Goal: Check status: Check status

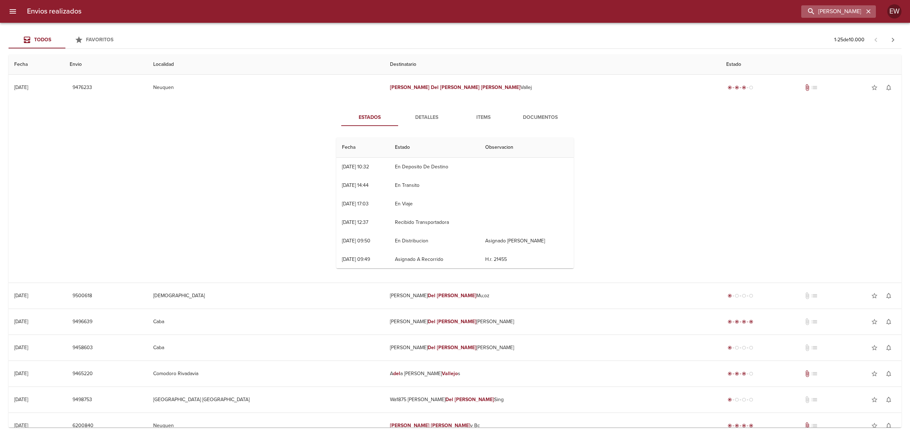
click at [868, 12] on icon "button" at bounding box center [868, 11] width 7 height 7
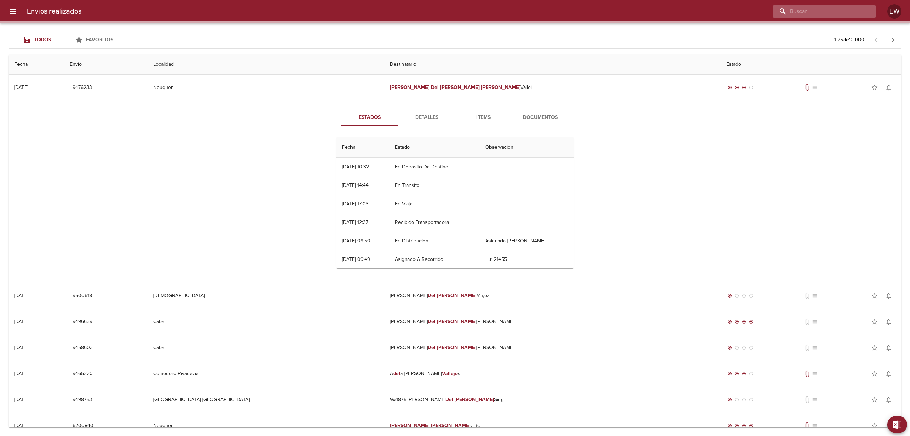
click at [845, 10] on input "buscar" at bounding box center [818, 11] width 91 height 12
paste input "[PERSON_NAME] HAUTEVILLE ML"
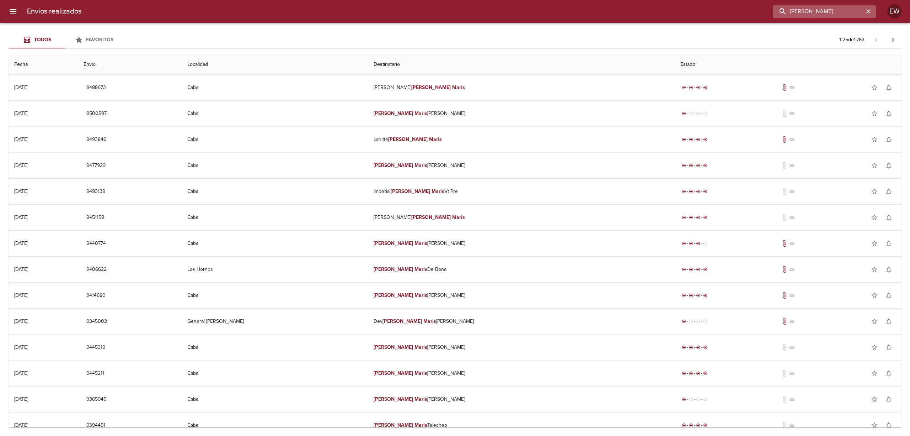
scroll to position [0, 3]
type input "[PERSON_NAME]"
click at [869, 10] on icon "button" at bounding box center [868, 11] width 7 height 7
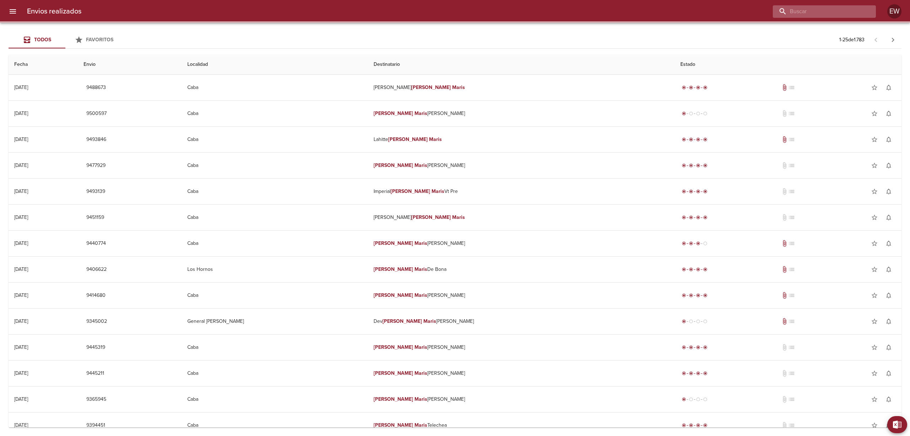
click at [853, 10] on input "buscar" at bounding box center [818, 11] width 91 height 12
paste input "[PERSON_NAME]"
type input "[PERSON_NAME]"
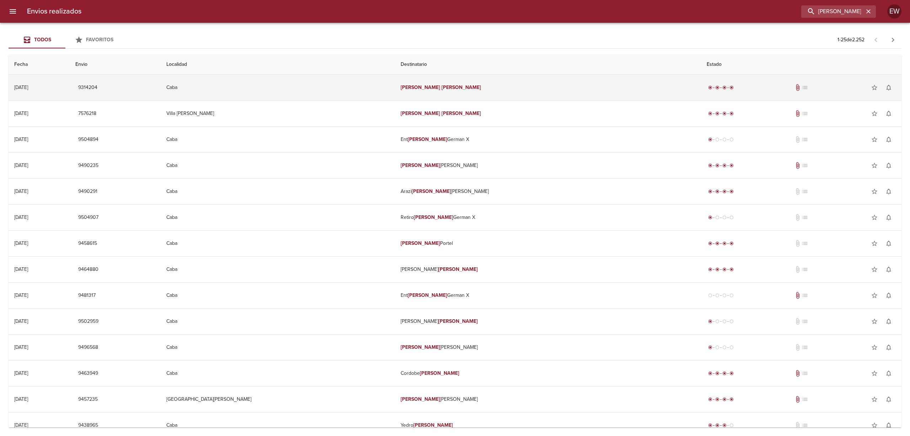
click at [451, 86] on td "[PERSON_NAME]" at bounding box center [548, 88] width 306 height 26
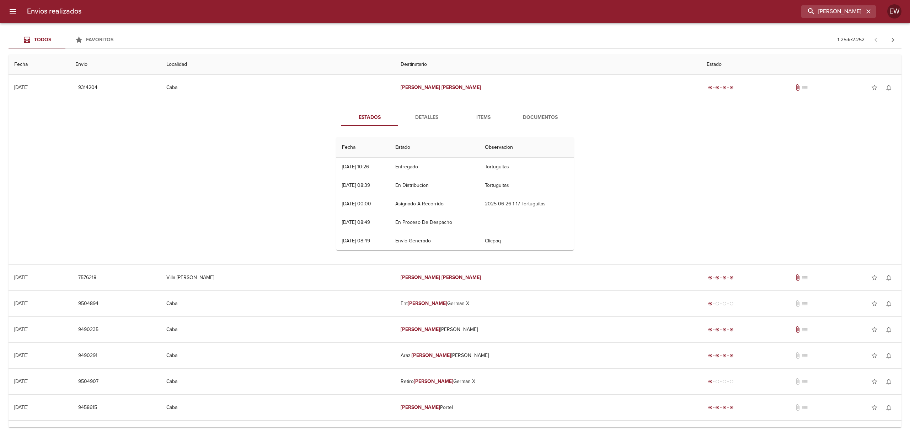
click at [424, 117] on span "Detalles" at bounding box center [426, 117] width 48 height 9
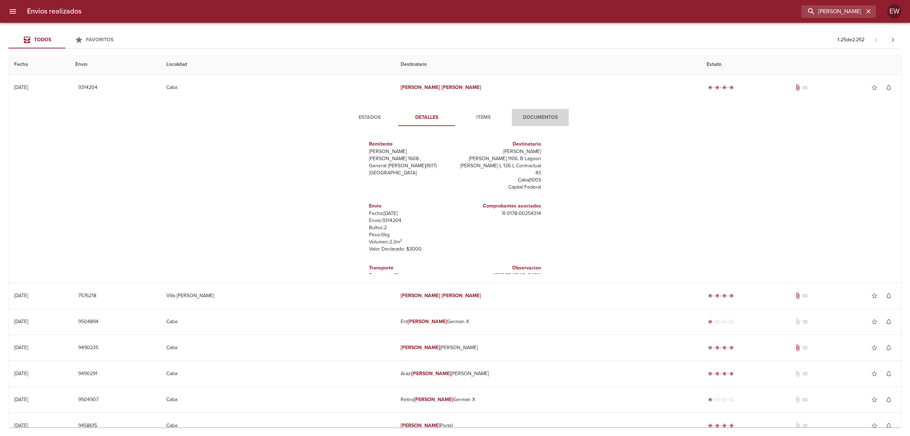
click at [544, 117] on span "Documentos" at bounding box center [540, 117] width 48 height 9
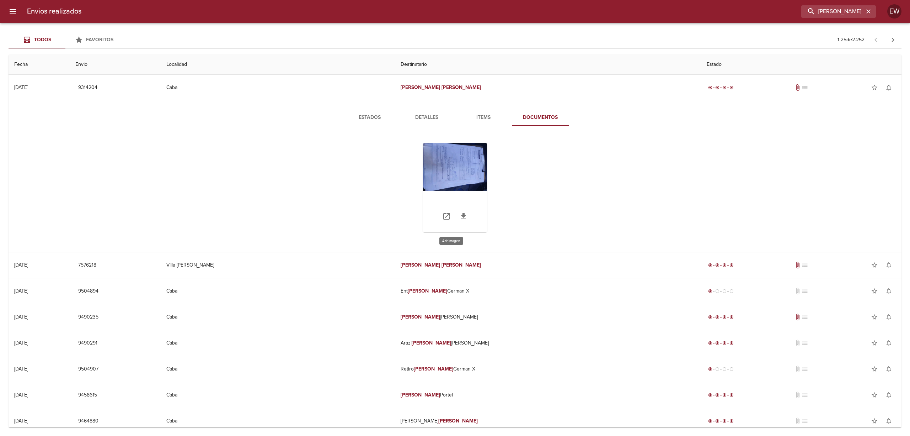
click at [458, 176] on div "Tabla de envíos del cliente" at bounding box center [455, 187] width 64 height 89
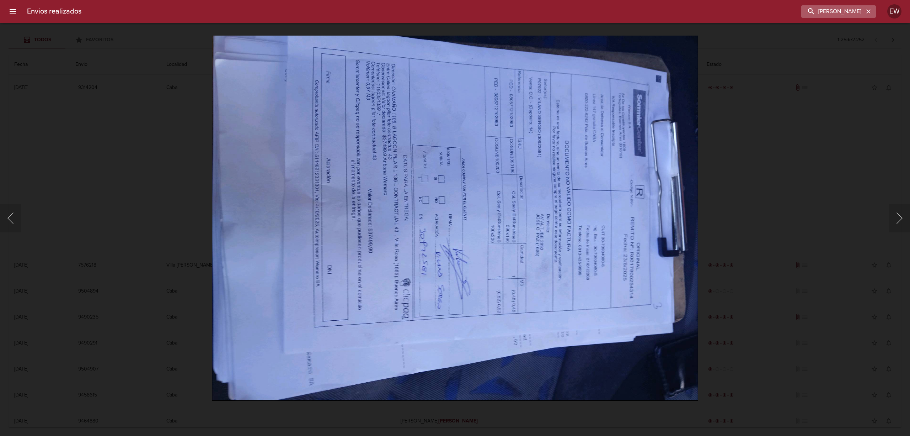
click at [866, 11] on icon "button" at bounding box center [868, 11] width 7 height 7
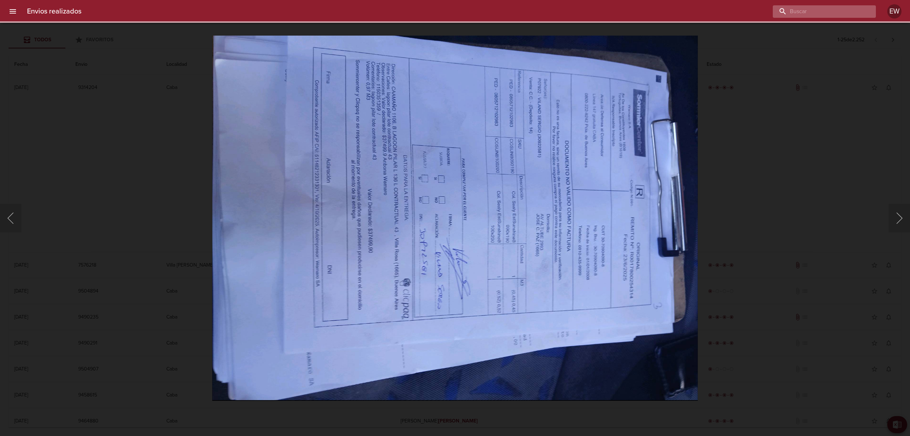
click at [841, 10] on input "buscar" at bounding box center [818, 11] width 91 height 12
paste input "[PERSON_NAME] [PERSON_NAME] Bentos"
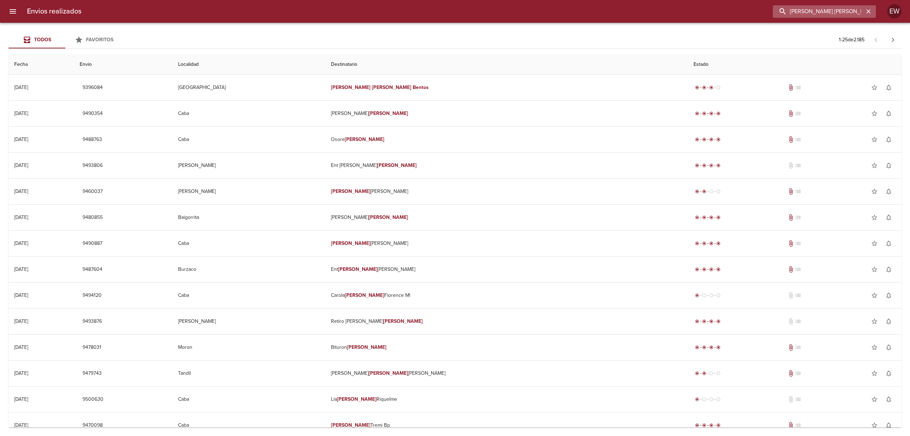
type input "[PERSON_NAME] [PERSON_NAME]"
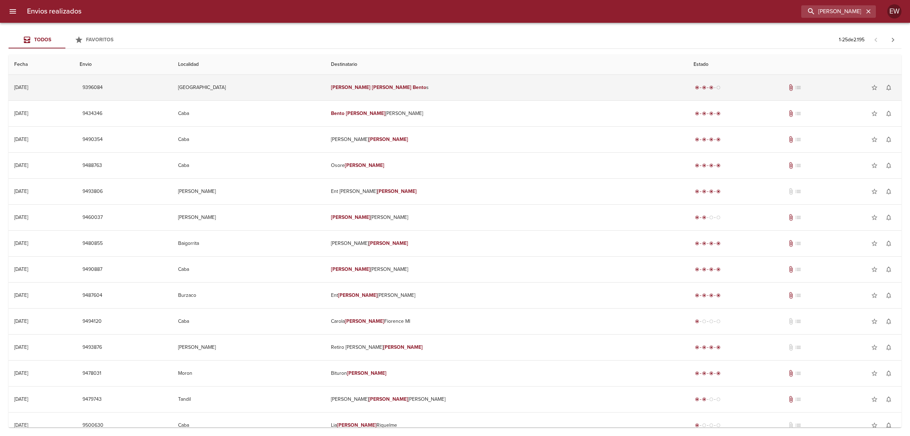
click at [511, 91] on td "[PERSON_NAME] [PERSON_NAME] s" at bounding box center [506, 88] width 363 height 26
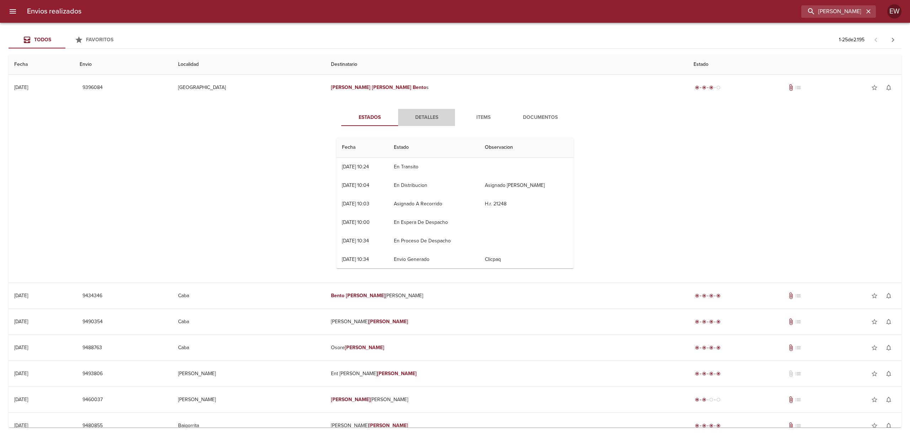
click at [415, 118] on span "Detalles" at bounding box center [426, 117] width 48 height 9
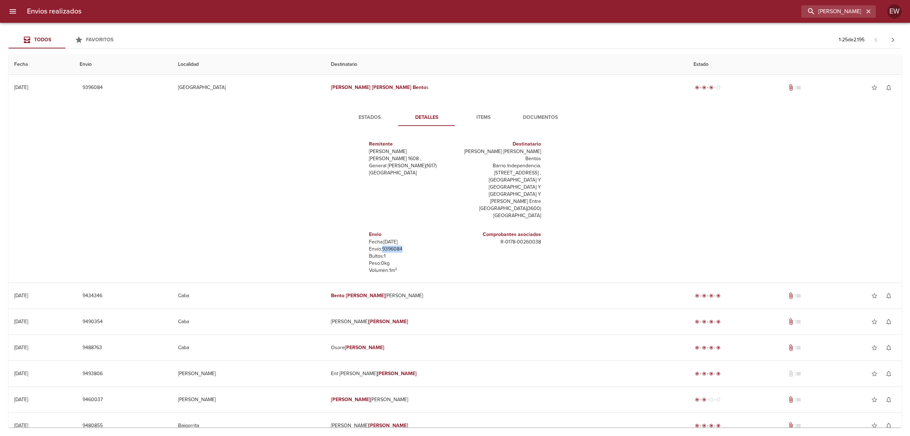
drag, startPoint x: 399, startPoint y: 220, endPoint x: 378, endPoint y: 219, distance: 21.3
click at [377, 245] on p "Envío: 9396084" at bounding box center [410, 248] width 83 height 7
copy p "9396084"
click at [522, 114] on span "Documentos" at bounding box center [540, 117] width 48 height 9
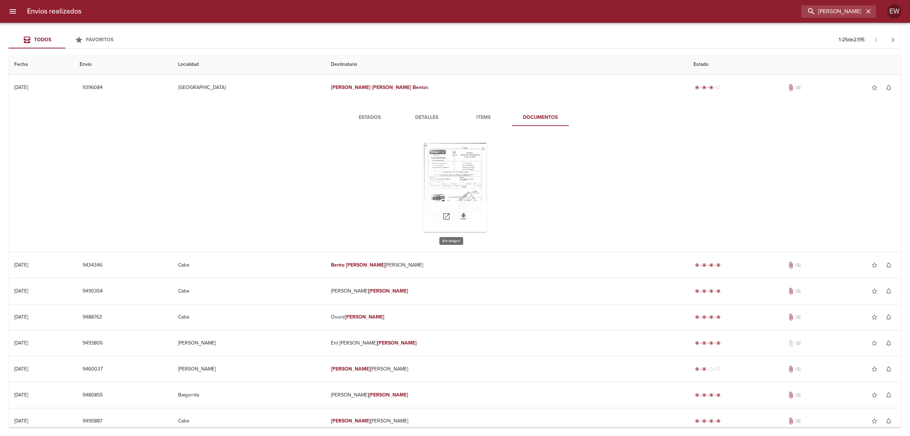
click at [466, 182] on div "Tabla de envíos del cliente" at bounding box center [455, 187] width 64 height 89
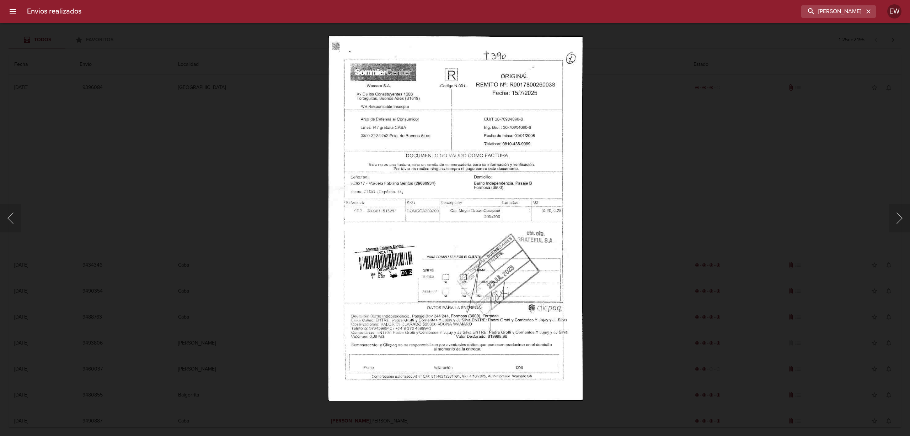
click at [615, 183] on div "Lightbox" at bounding box center [455, 218] width 910 height 436
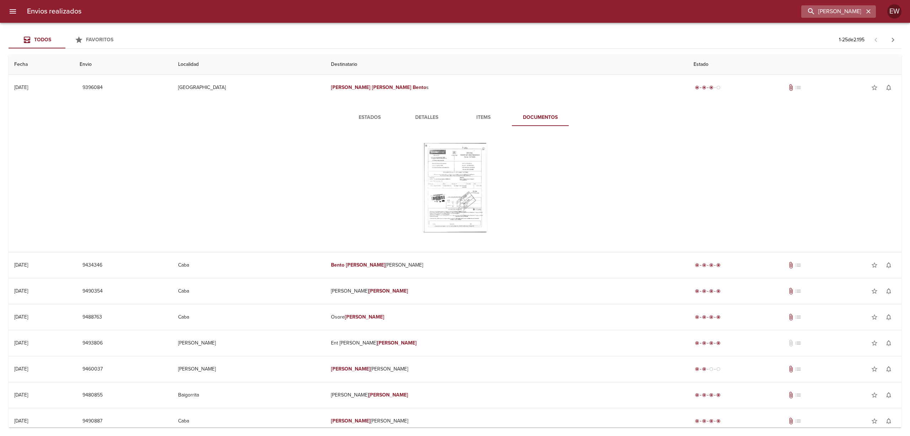
click at [868, 11] on icon "button" at bounding box center [868, 11] width 7 height 7
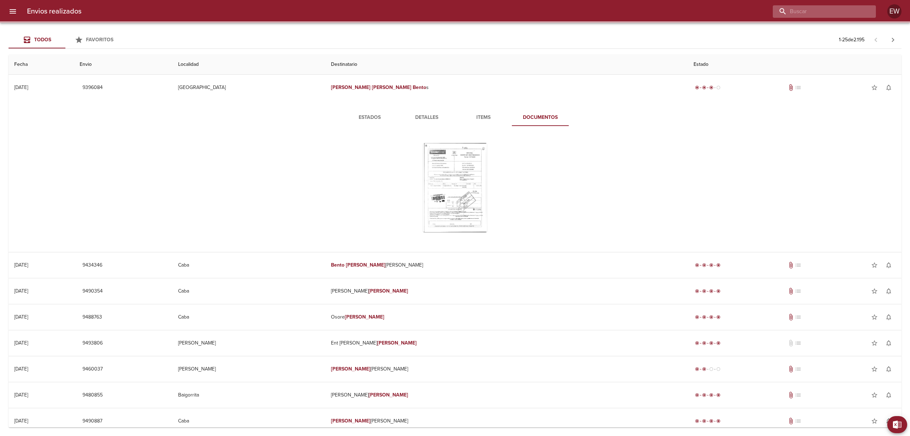
click at [842, 10] on input "buscar" at bounding box center [818, 11] width 91 height 12
paste input "[PERSON_NAME] del [PERSON_NAME] [PERSON_NAME]"
type input "[PERSON_NAME] del [PERSON_NAME] vallej"
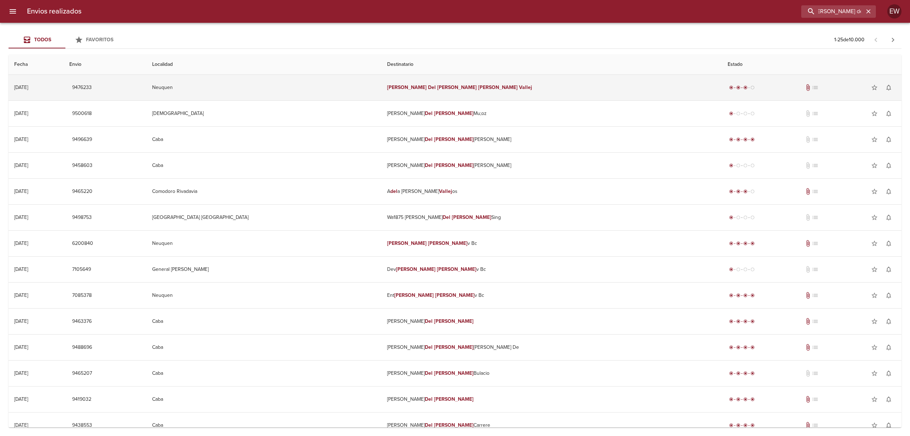
click at [511, 81] on td "[PERSON_NAME] Del [PERSON_NAME] Vallej" at bounding box center [551, 88] width 340 height 26
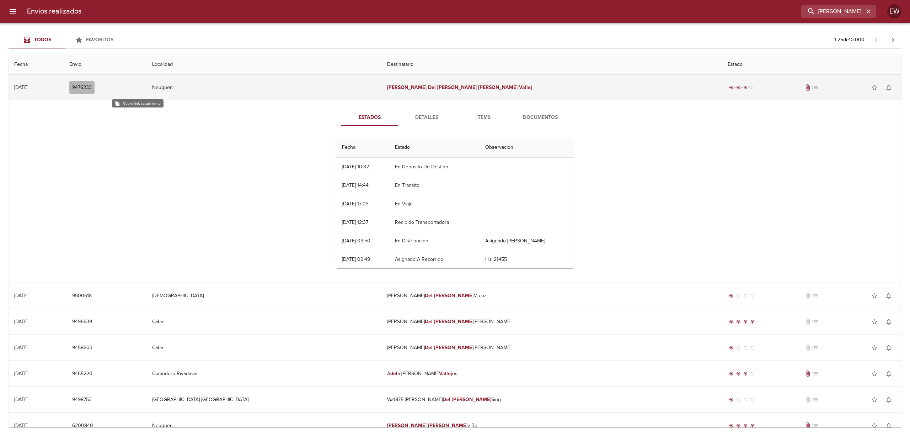
click at [92, 85] on span "9476233" at bounding box center [82, 87] width 20 height 9
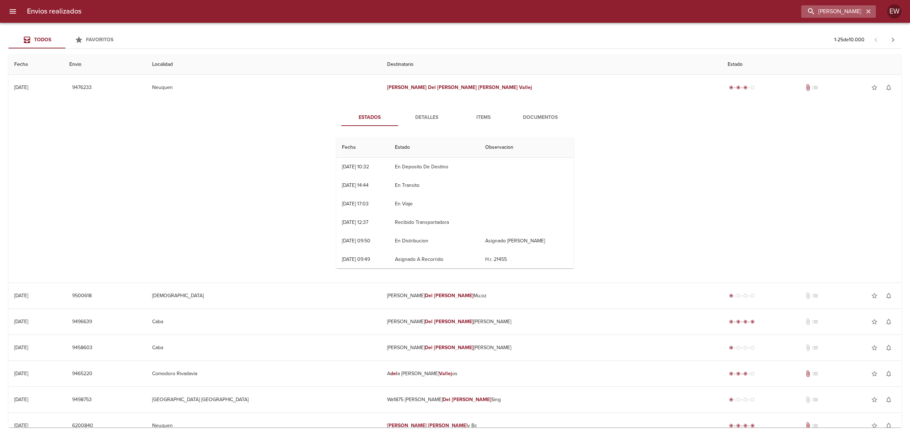
click at [869, 16] on div "[PERSON_NAME] del [PERSON_NAME] vallej" at bounding box center [838, 11] width 75 height 12
click at [861, 12] on input "[PERSON_NAME] del [PERSON_NAME] vallej" at bounding box center [818, 11] width 91 height 12
click at [865, 12] on button "button" at bounding box center [868, 11] width 9 height 9
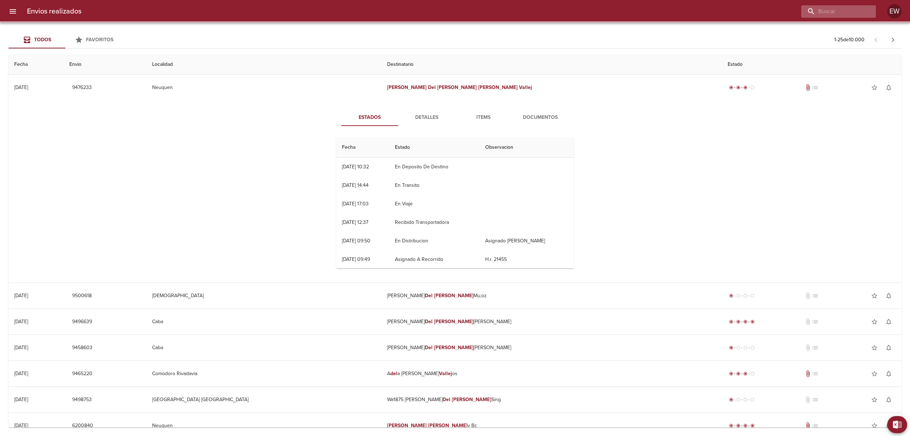
click at [868, 10] on div at bounding box center [838, 11] width 75 height 12
click at [854, 11] on input "buscar" at bounding box center [818, 11] width 91 height 12
paste input "[PERSON_NAME]"
type input "[PERSON_NAME]"
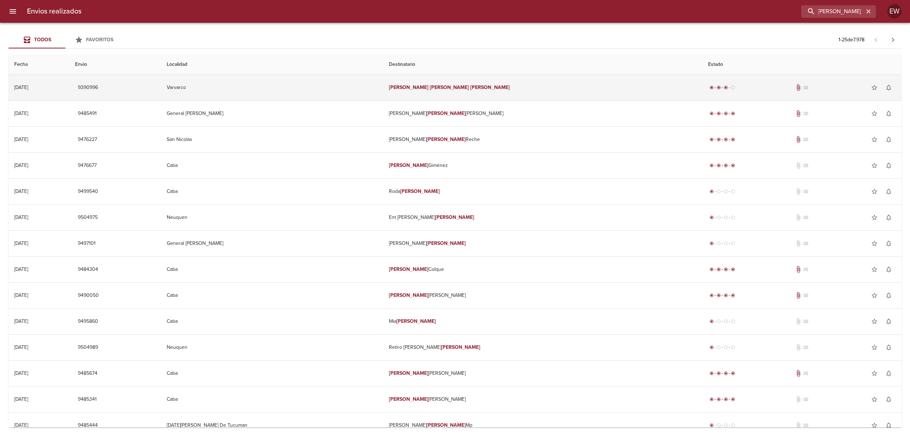
click at [459, 85] on em "[PERSON_NAME]" at bounding box center [449, 87] width 39 height 6
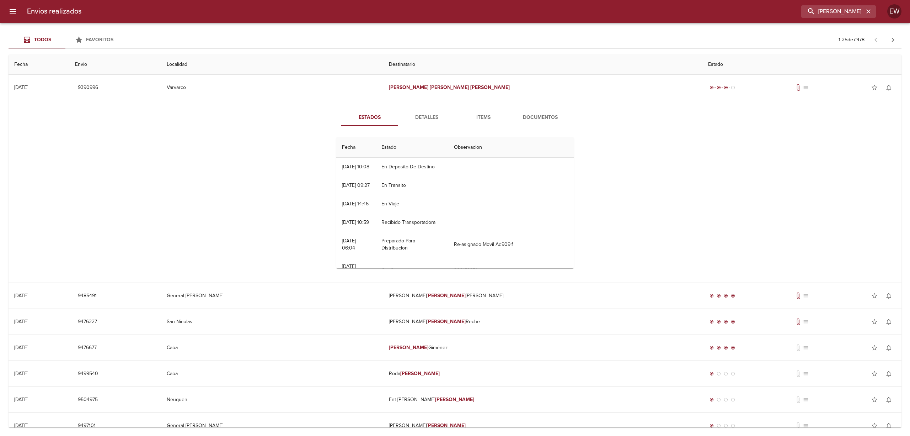
click at [424, 127] on div "Estados Detalles Items Documentos Fecha Estado Observacion 15/08 [DATE] 10:08 E…" at bounding box center [455, 191] width 256 height 165
click at [416, 116] on span "Detalles" at bounding box center [426, 117] width 48 height 9
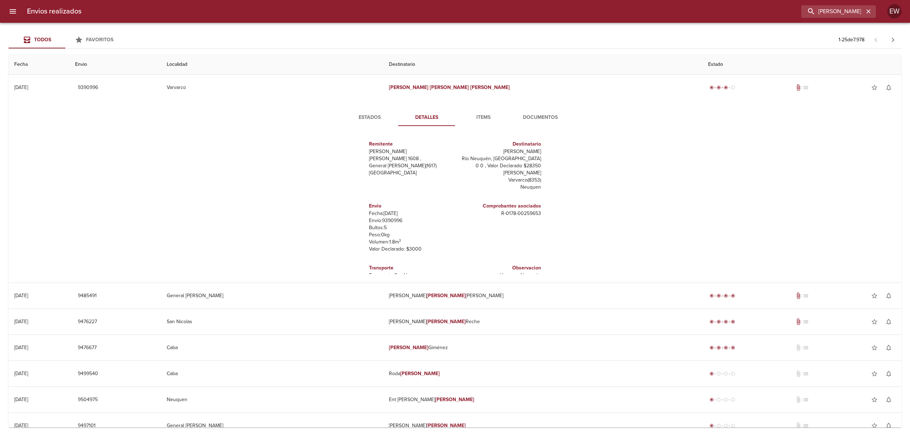
click at [374, 117] on span "Estados" at bounding box center [370, 117] width 48 height 9
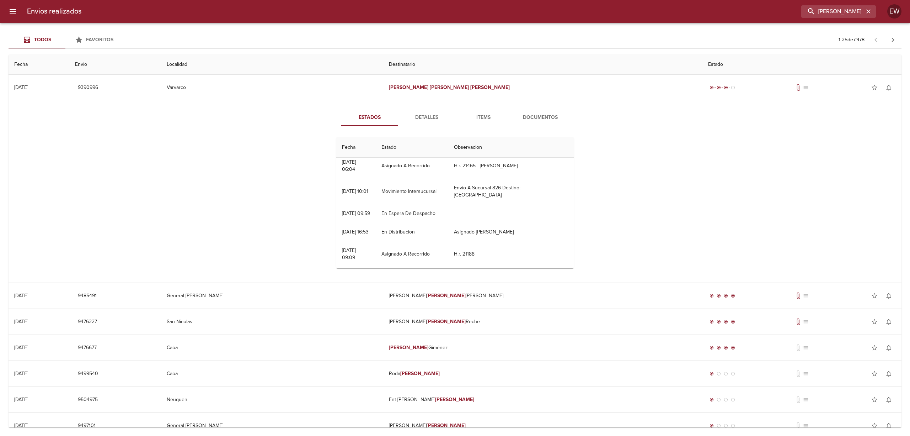
scroll to position [82, 0]
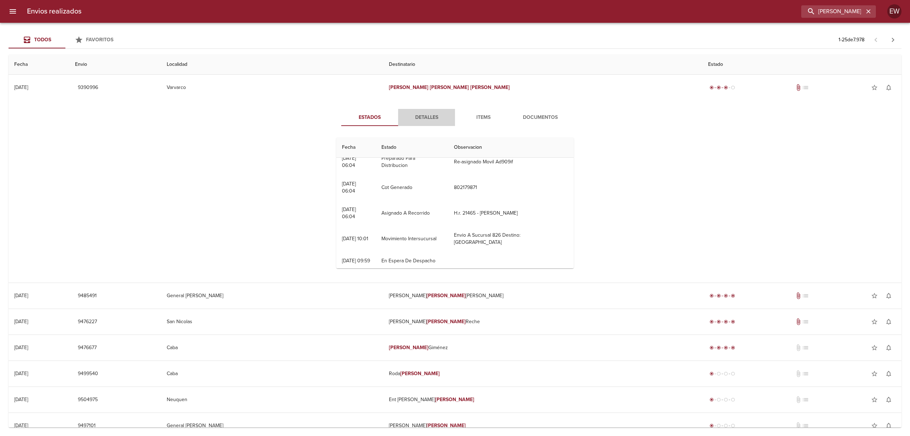
click at [428, 110] on button "Detalles" at bounding box center [426, 117] width 57 height 17
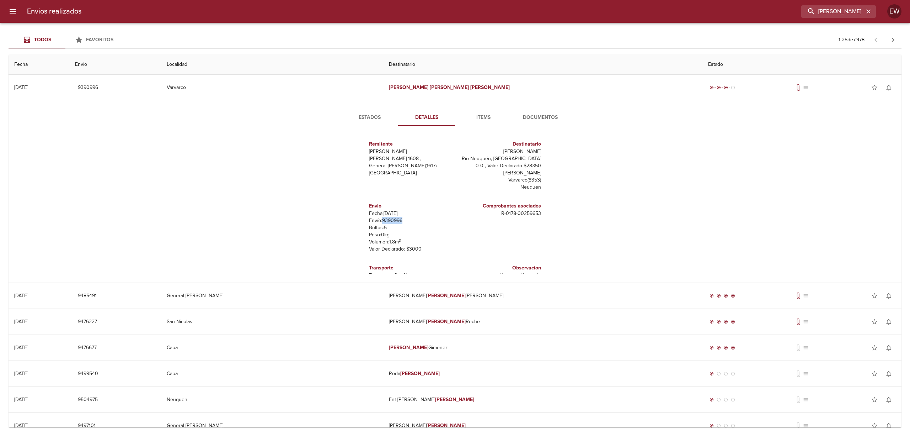
drag, startPoint x: 397, startPoint y: 214, endPoint x: 377, endPoint y: 212, distance: 20.3
click at [377, 217] on p "Envío: 9390996" at bounding box center [410, 220] width 83 height 7
copy p "9390996"
drag, startPoint x: 867, startPoint y: 11, endPoint x: 851, endPoint y: 11, distance: 15.7
click at [859, 11] on div "[PERSON_NAME]" at bounding box center [838, 11] width 75 height 12
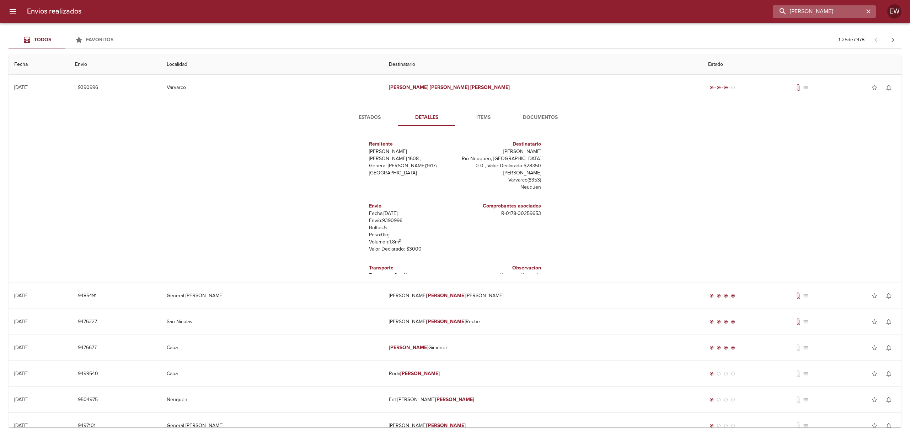
scroll to position [0, 2]
click at [824, 12] on input "[PERSON_NAME]" at bounding box center [818, 11] width 91 height 12
drag, startPoint x: 872, startPoint y: 11, endPoint x: 851, endPoint y: 14, distance: 21.6
click at [865, 11] on button "button" at bounding box center [868, 11] width 9 height 9
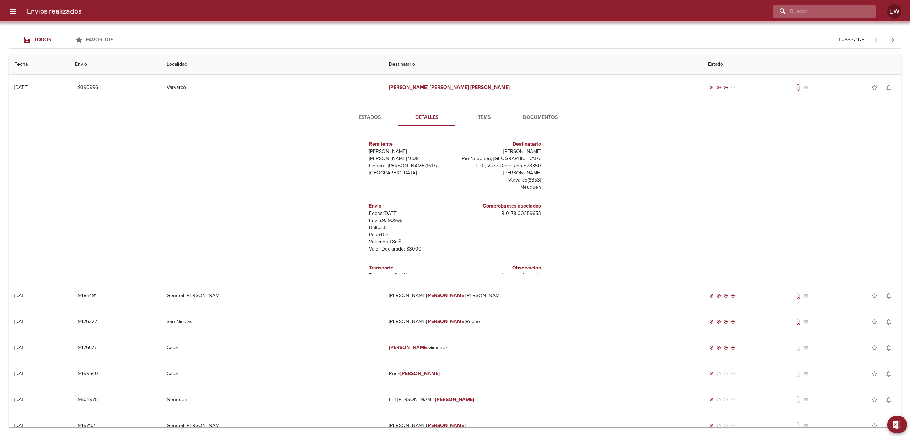
click at [838, 10] on input "buscar" at bounding box center [818, 11] width 91 height 12
paste input "[PERSON_NAME]"
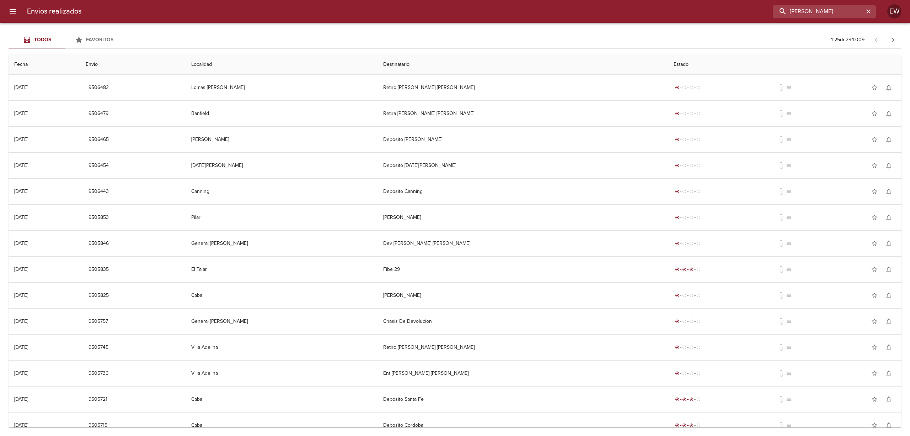
type input "[PERSON_NAME]"
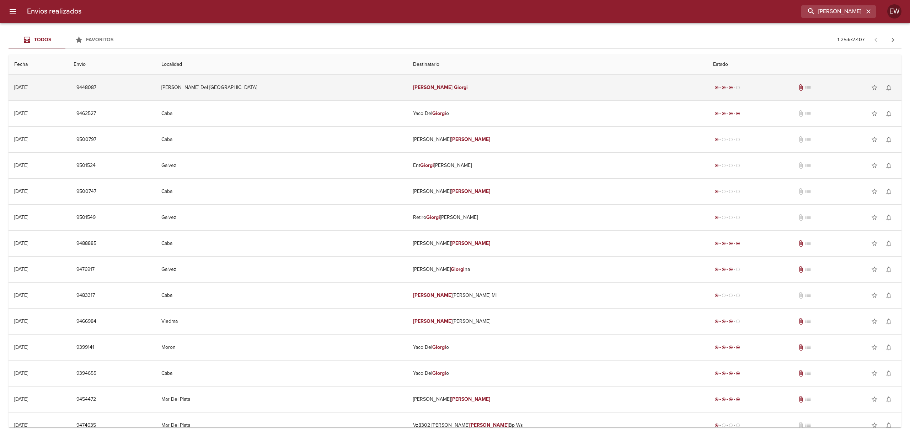
click at [509, 91] on td "[PERSON_NAME]" at bounding box center [557, 88] width 300 height 26
